Goal: Obtain resource: Download file/media

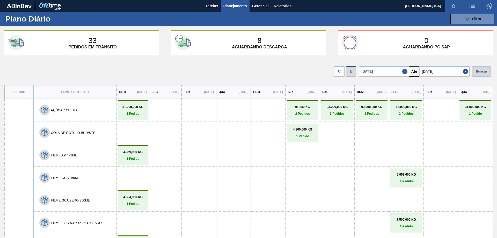
scroll to position [583, 0]
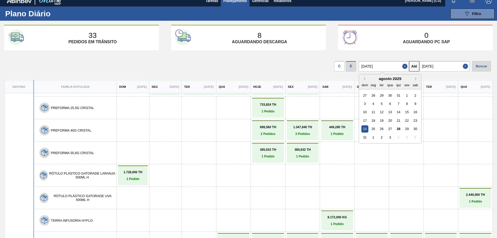
click at [392, 63] on input "[DATE]" at bounding box center [384, 66] width 50 height 10
click at [400, 129] on div "28" at bounding box center [398, 128] width 7 height 7
type input "[DATE]"
click at [477, 64] on div "Buscar" at bounding box center [481, 66] width 19 height 10
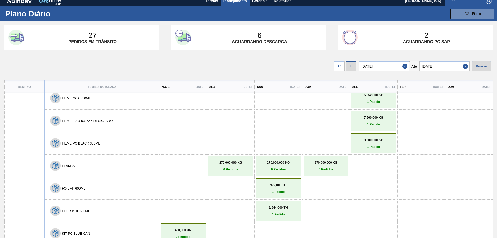
scroll to position [0, 0]
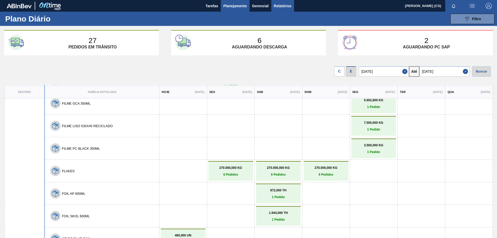
click at [283, 4] on span "Relatórios" at bounding box center [283, 6] width 18 height 6
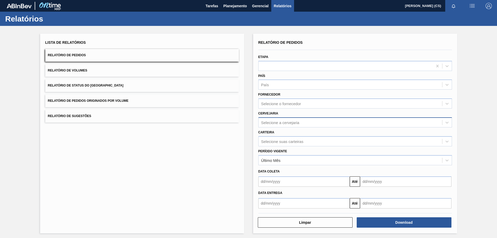
click at [280, 125] on div "Selecione a cervejaria" at bounding box center [351, 123] width 184 height 8
click at [280, 123] on div "Selecione a cervejaria" at bounding box center [280, 122] width 38 height 4
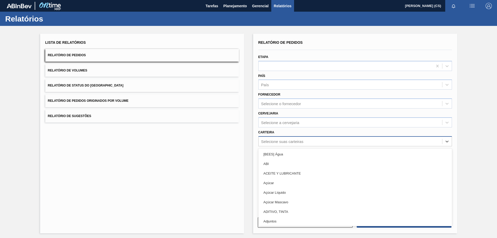
click at [277, 143] on div "Selecione suas carteiras" at bounding box center [282, 141] width 42 height 4
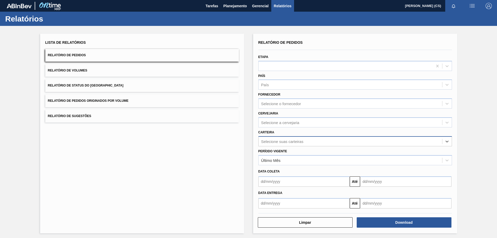
click at [277, 143] on div "Selecione suas carteiras" at bounding box center [282, 141] width 42 height 4
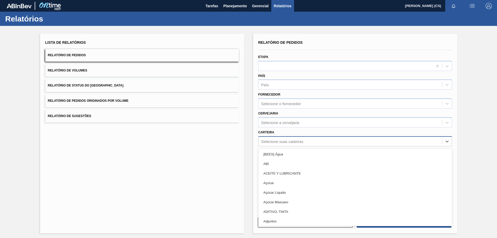
click at [274, 139] on div "Selecione suas carteiras" at bounding box center [351, 141] width 184 height 8
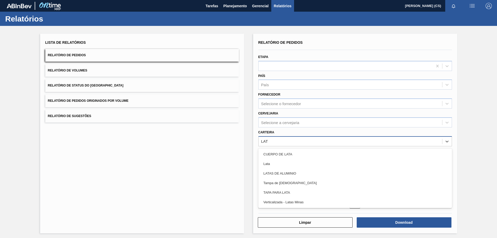
type input "LATA"
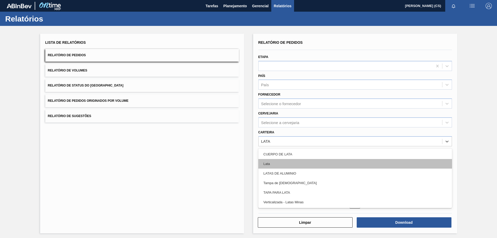
click at [273, 164] on div "Lata" at bounding box center [355, 164] width 194 height 10
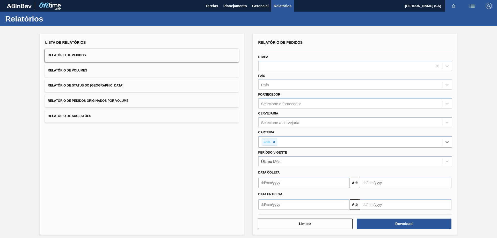
scroll to position [3, 0]
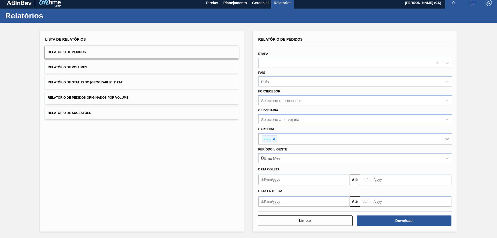
click at [261, 179] on input "text" at bounding box center [303, 179] width 91 height 10
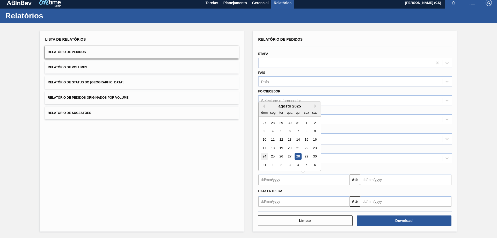
click at [263, 155] on div "24" at bounding box center [264, 156] width 7 height 7
type input "[DATE]"
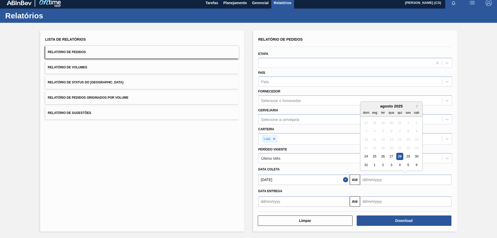
click at [365, 179] on input "text" at bounding box center [405, 179] width 91 height 10
click at [416, 165] on div "6" at bounding box center [416, 164] width 7 height 7
type input "[DATE]"
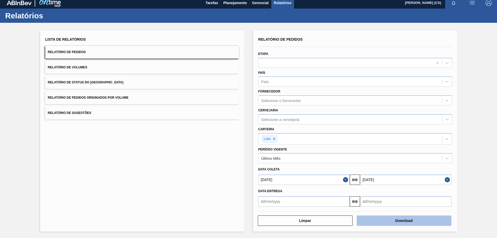
click at [396, 222] on button "Download" at bounding box center [404, 220] width 95 height 10
